Goal: Navigation & Orientation: Find specific page/section

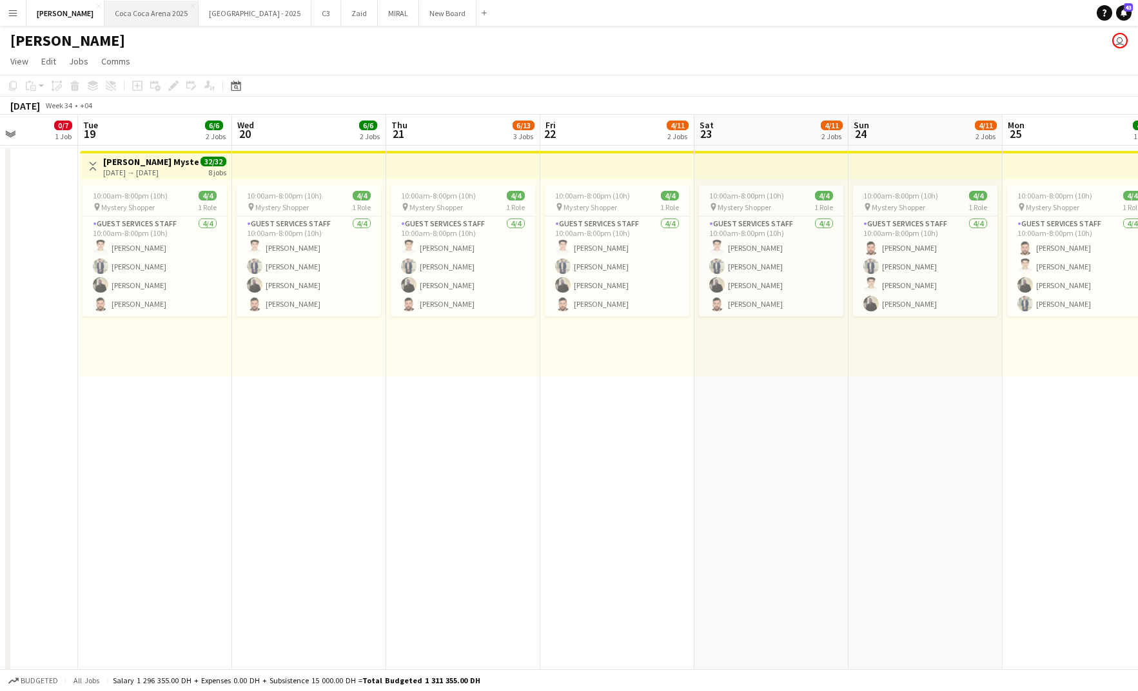
click at [119, 8] on button "[GEOGRAPHIC_DATA] 2025 Close" at bounding box center [151, 13] width 94 height 25
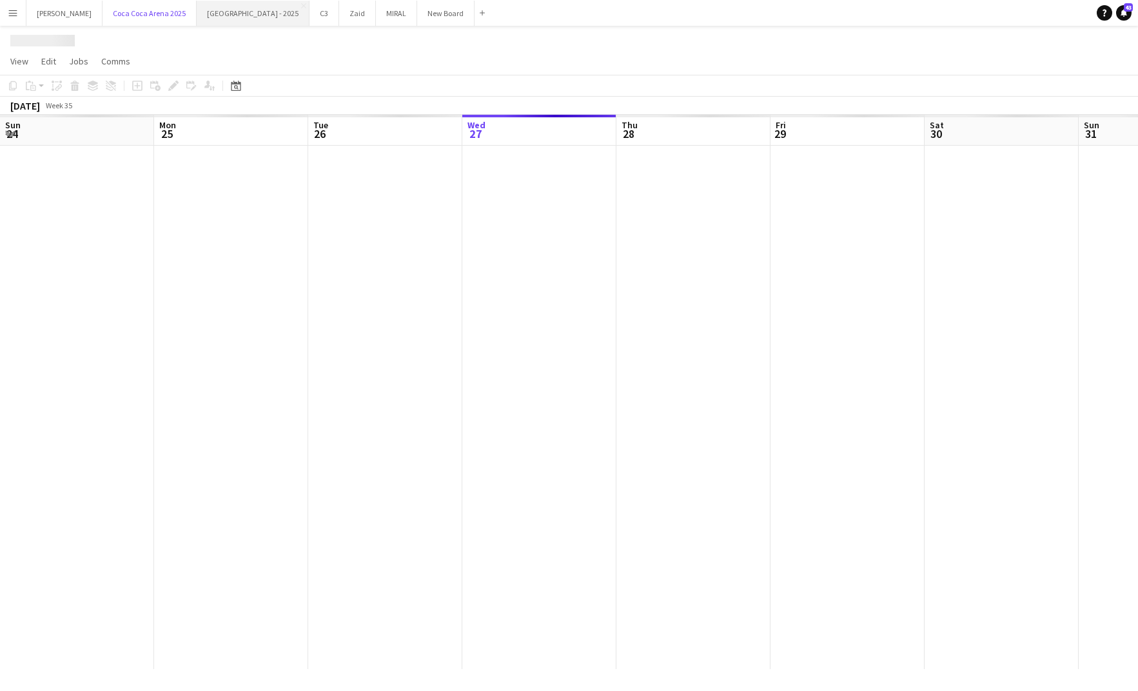
scroll to position [0, 308]
